Goal: Transaction & Acquisition: Obtain resource

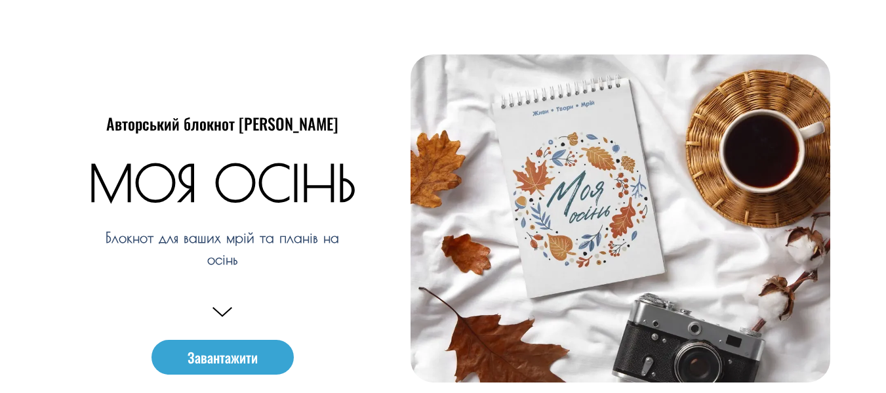
click at [226, 358] on e-page-transition at bounding box center [443, 196] width 886 height 393
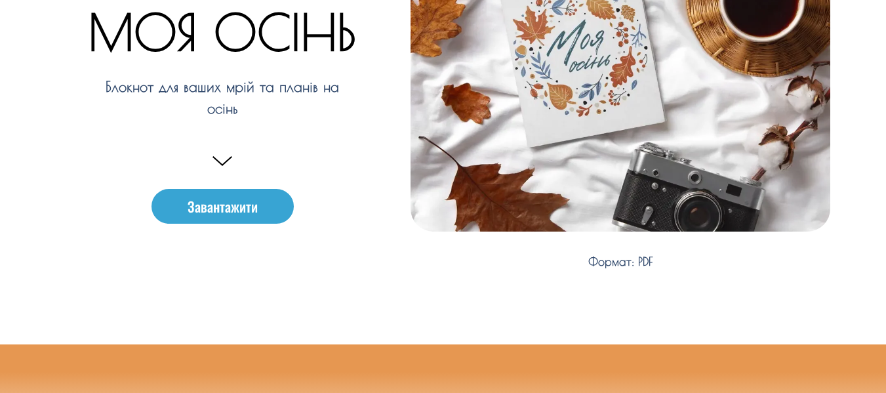
scroll to position [207, 0]
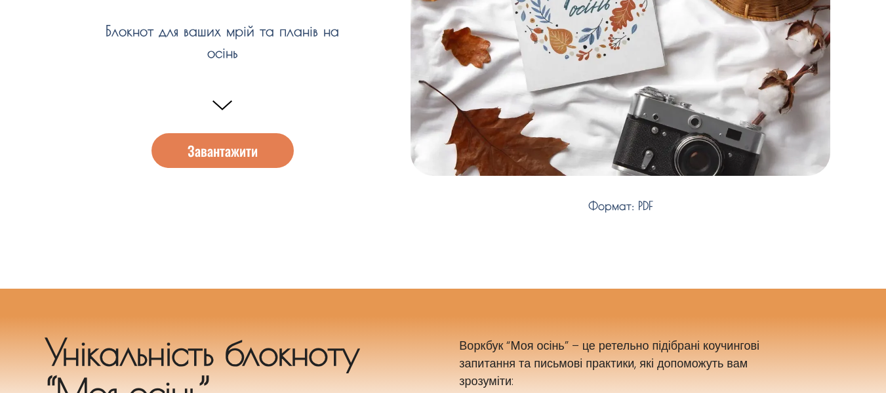
click at [241, 155] on span "Завантажити" at bounding box center [223, 151] width 70 height 14
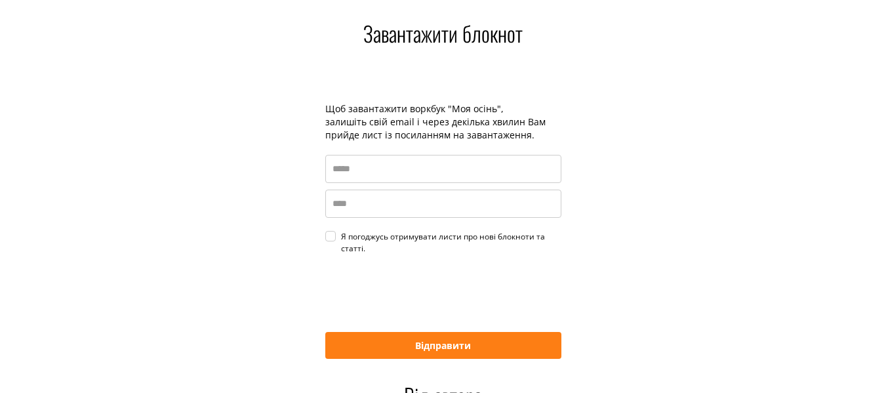
scroll to position [1909, 0]
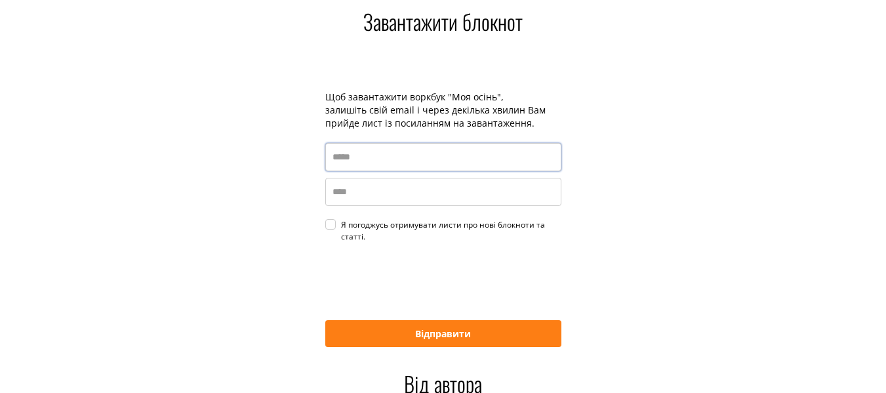
click at [384, 160] on input "email" at bounding box center [443, 157] width 236 height 28
click at [341, 154] on input "email" at bounding box center [443, 157] width 236 height 28
type input "**********"
click at [351, 196] on input "name" at bounding box center [443, 192] width 236 height 28
type input "*"
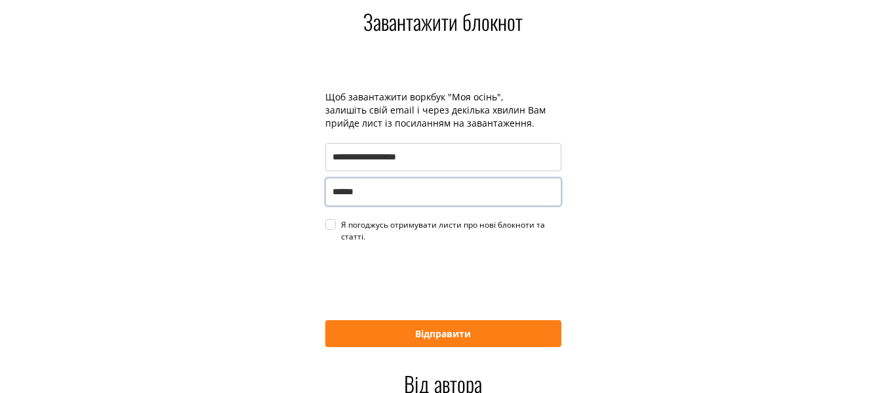
click at [341, 222] on div "Я погоджусь отримувати листи про нові блокноти та статті." at bounding box center [451, 231] width 220 height 24
type input "*****"
click at [440, 337] on button "Відправити" at bounding box center [443, 333] width 236 height 27
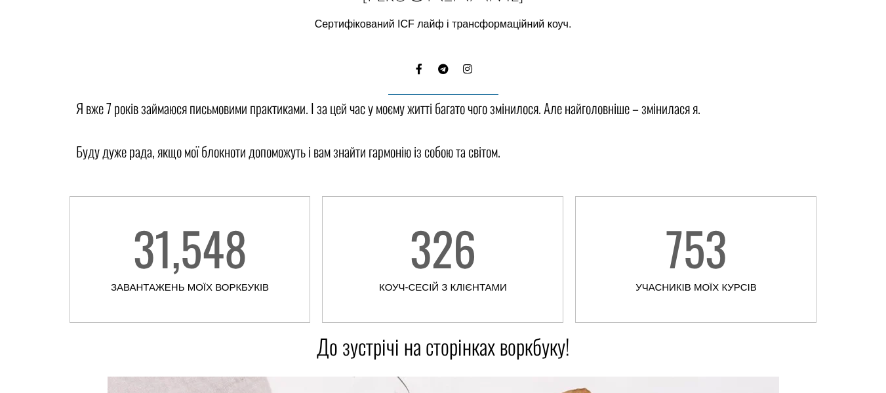
scroll to position [3212, 0]
